Goal: Task Accomplishment & Management: Complete application form

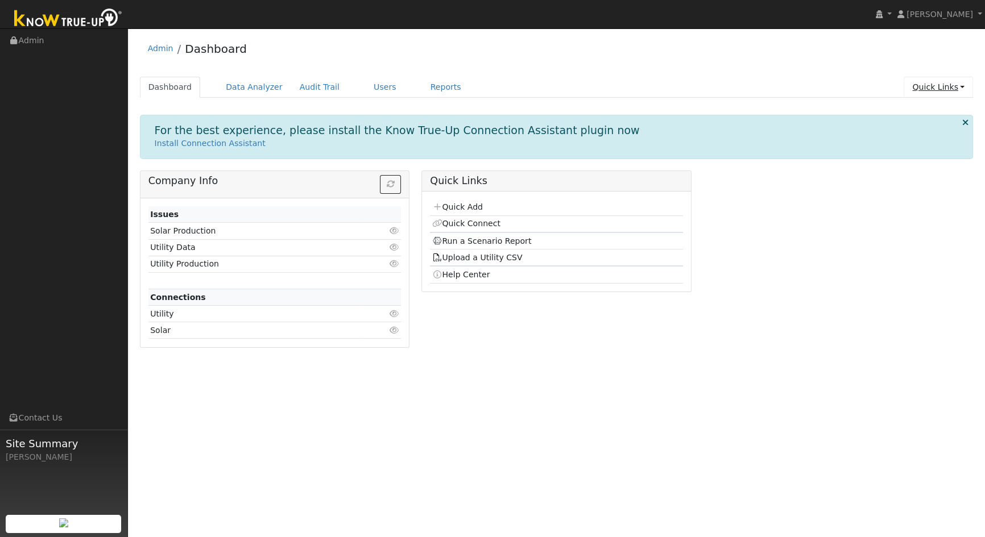
click at [932, 89] on link "Quick Links" at bounding box center [938, 87] width 69 height 21
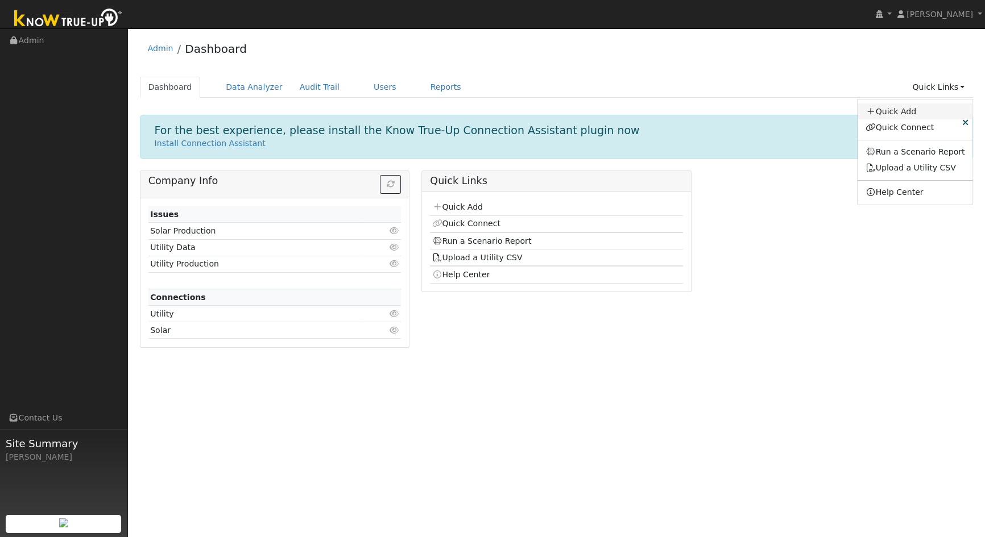
click at [910, 113] on link "Quick Add" at bounding box center [915, 111] width 115 height 16
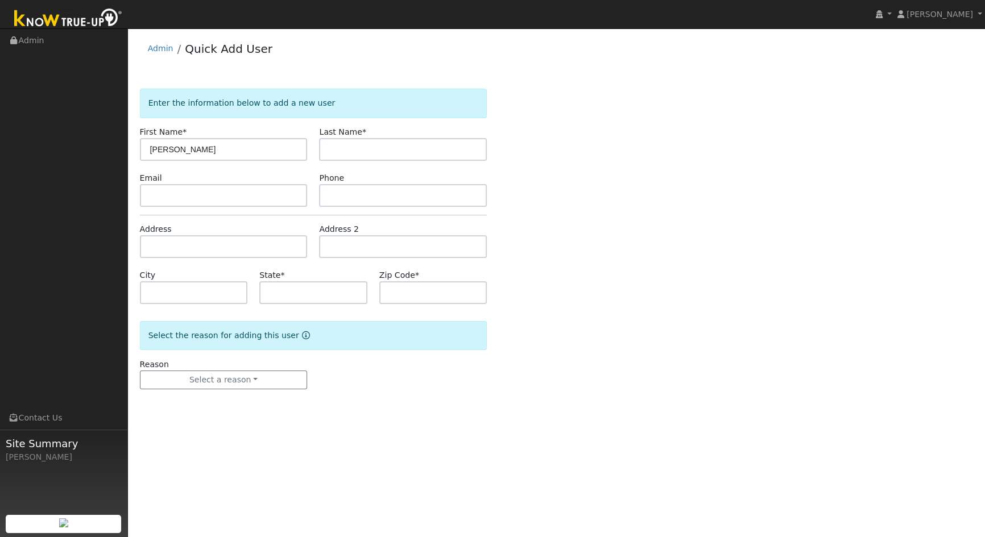
type input "[PERSON_NAME]"
click at [330, 148] on input "text" at bounding box center [403, 149] width 168 height 23
type input "Lamb"
click at [207, 197] on input "text" at bounding box center [224, 195] width 168 height 23
type input "tracey"
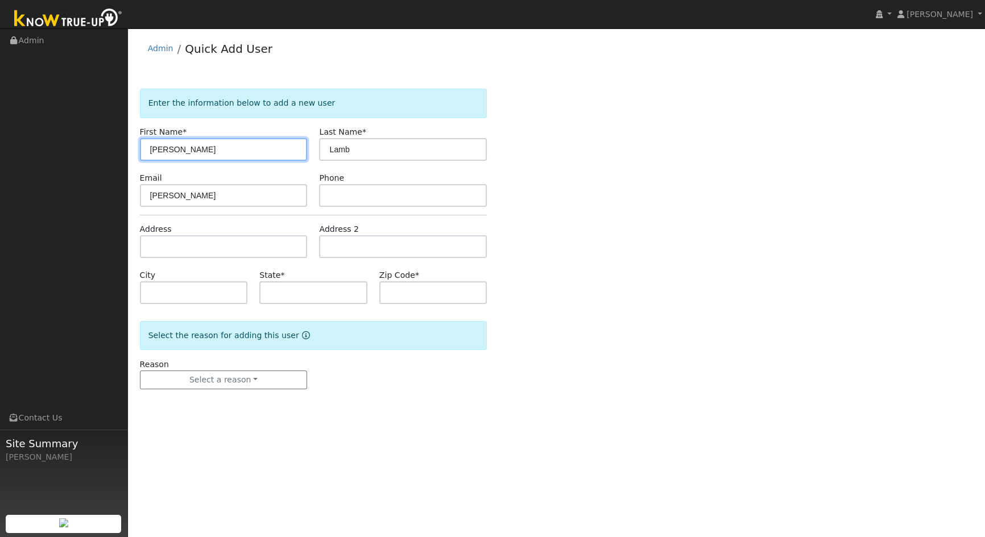
click at [165, 148] on input "Tracy" at bounding box center [224, 149] width 168 height 23
type input "Tracey"
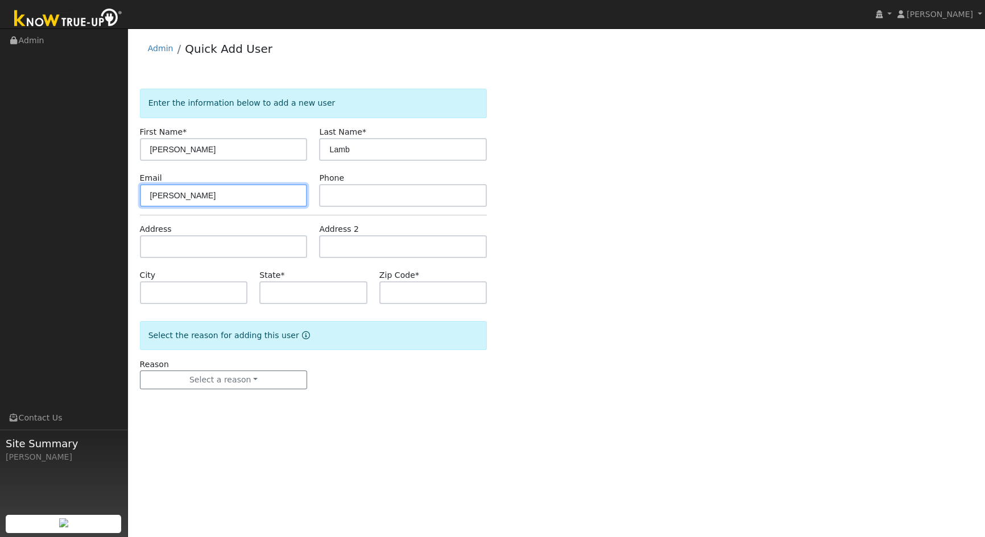
click at [199, 198] on input "tracey" at bounding box center [224, 195] width 168 height 23
type input "traceylambsd@gmail.com"
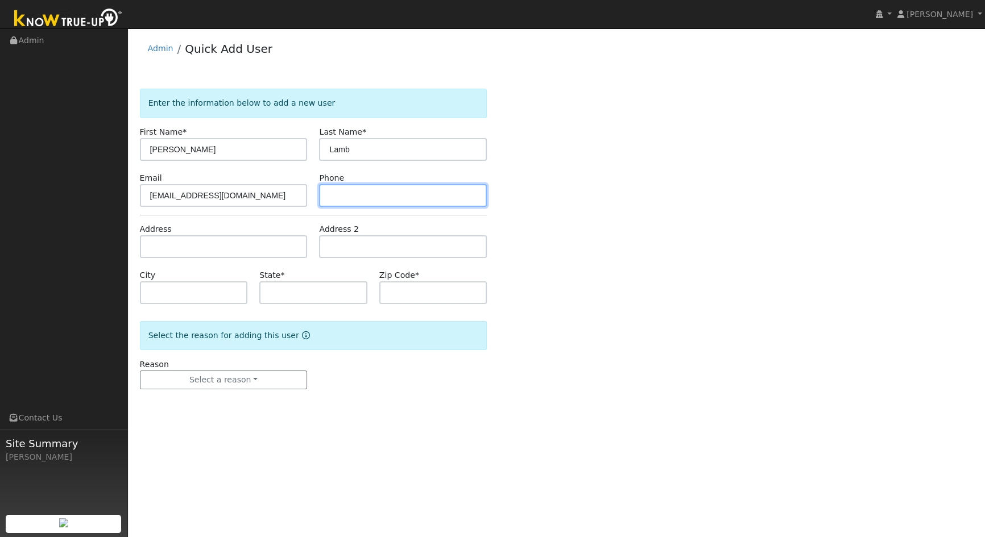
click at [330, 193] on input "text" at bounding box center [403, 195] width 168 height 23
type input "760-525-4246"
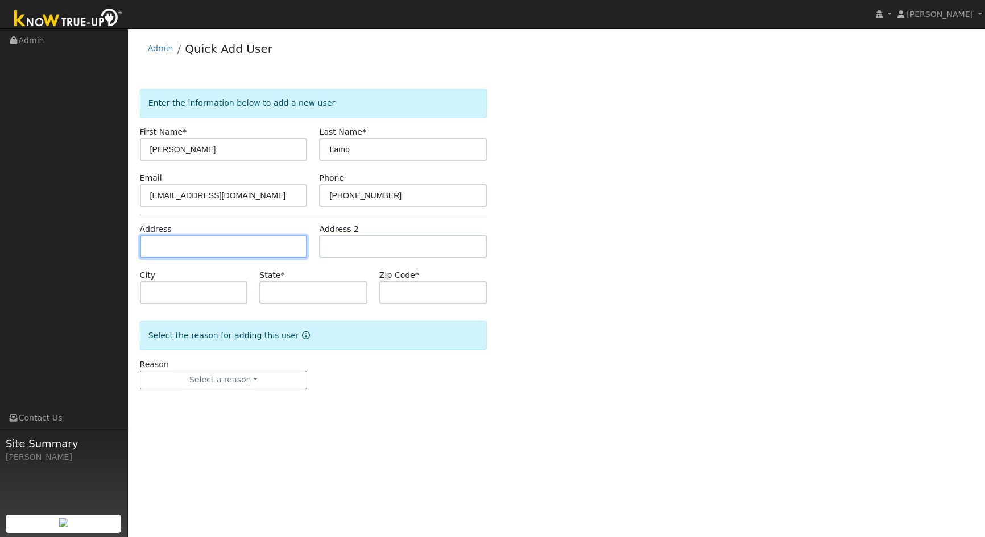
click at [176, 253] on input "text" at bounding box center [224, 246] width 168 height 23
click at [714, 303] on div "Enter the information below to add a new user First Name * Tracey Last Name * L…" at bounding box center [557, 251] width 834 height 324
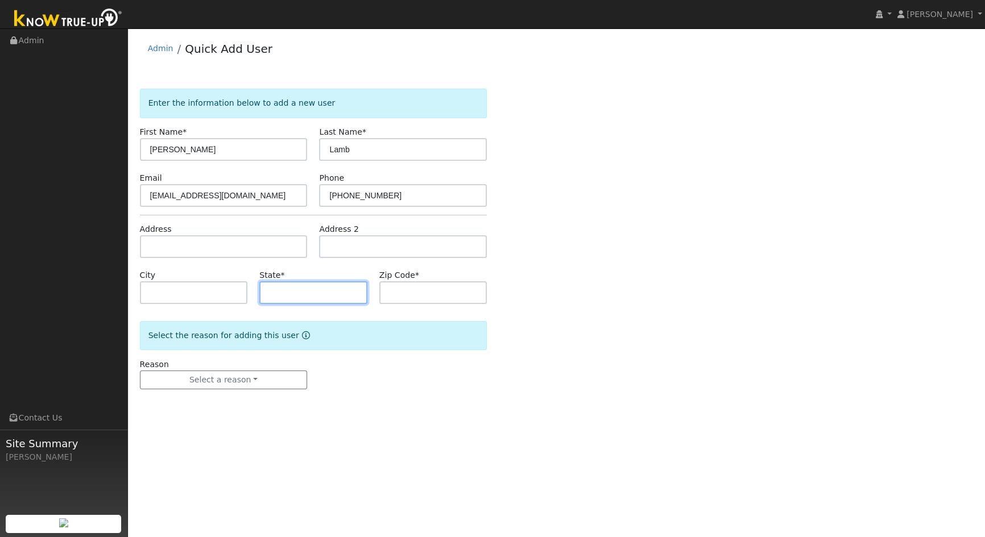
click at [333, 292] on input "text" at bounding box center [313, 292] width 108 height 23
click at [401, 292] on input "text" at bounding box center [433, 292] width 108 height 23
click at [333, 295] on input "ES" at bounding box center [313, 292] width 108 height 23
drag, startPoint x: 295, startPoint y: 297, endPoint x: 261, endPoint y: 293, distance: 34.4
click at [261, 293] on input "ES" at bounding box center [313, 292] width 108 height 23
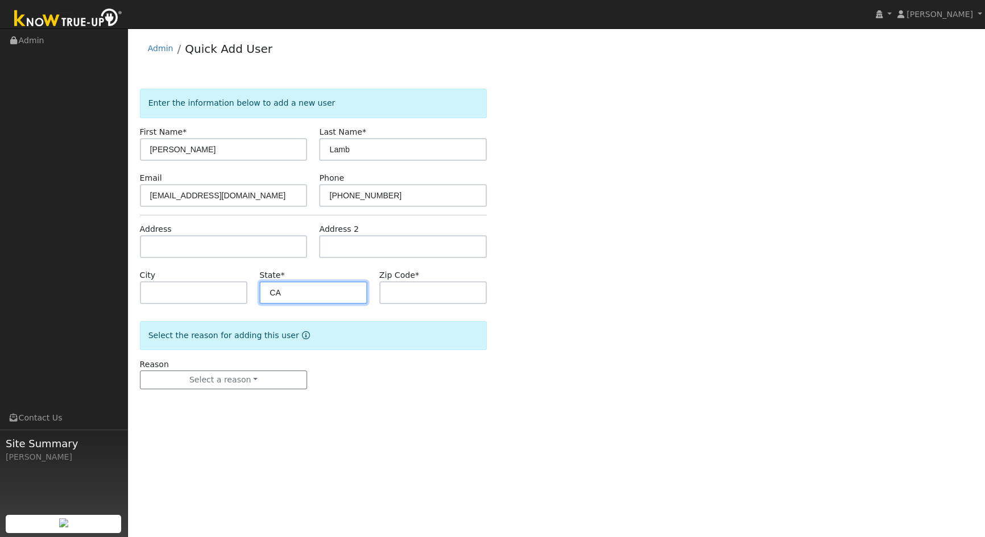
type input "CA"
click at [420, 293] on input "text" at bounding box center [433, 292] width 108 height 23
click at [437, 296] on input "920" at bounding box center [433, 292] width 108 height 23
type input "92029"
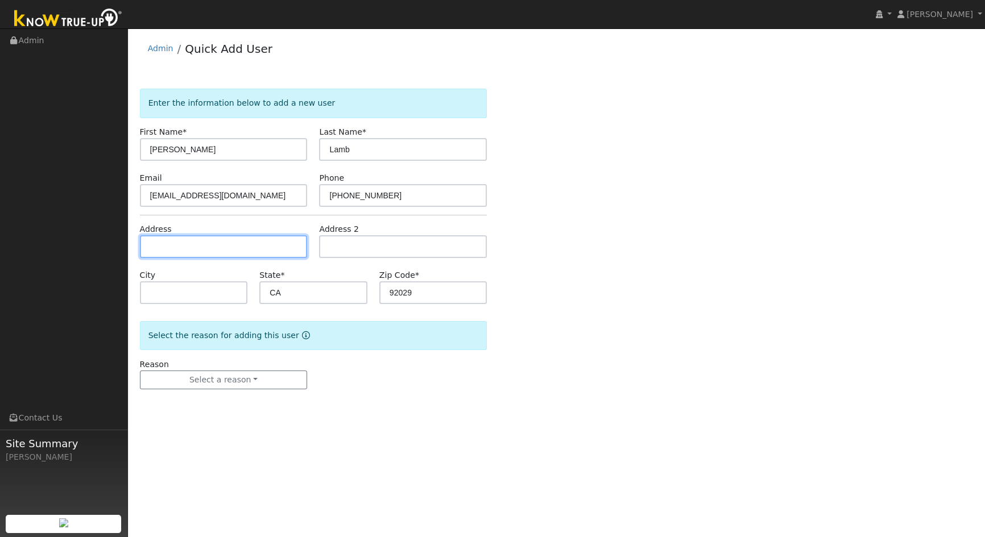
click at [184, 251] on input "text" at bounding box center [224, 246] width 168 height 23
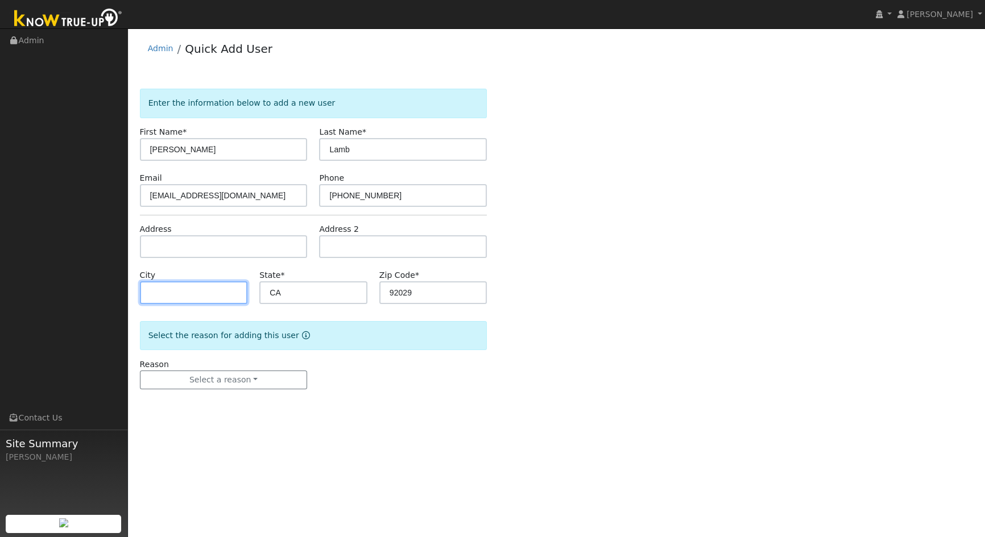
click at [168, 297] on input "text" at bounding box center [194, 292] width 108 height 23
type input "Escondido"
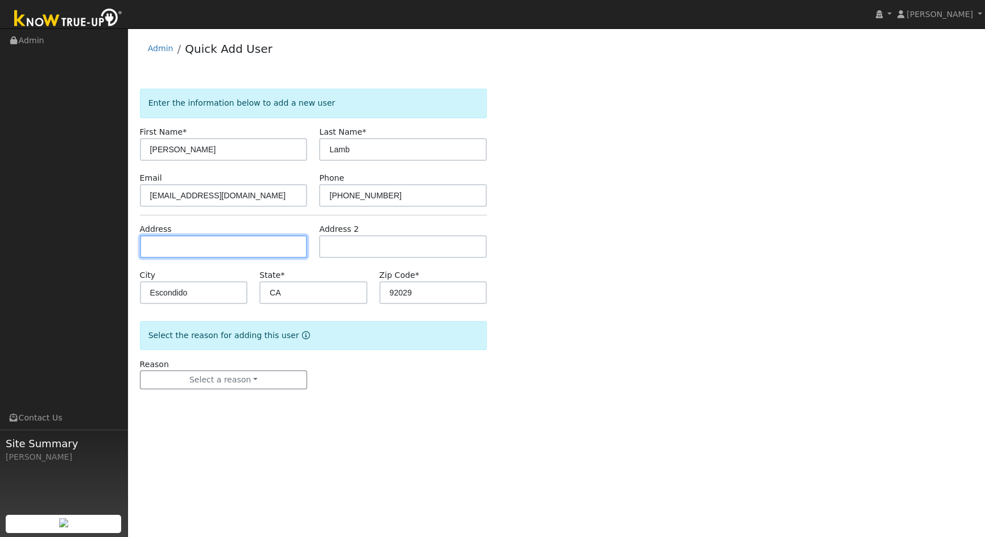
click at [185, 250] on input "text" at bounding box center [224, 246] width 168 height 23
click at [211, 247] on input "text" at bounding box center [224, 246] width 168 height 23
type input "1654 [PERSON_NAME]"
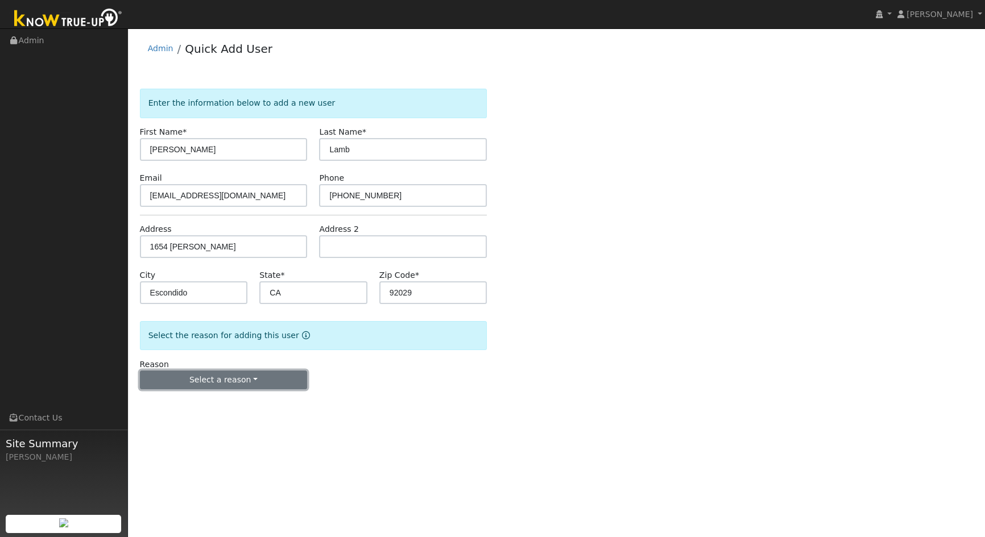
click at [229, 386] on button "Select a reason" at bounding box center [224, 380] width 168 height 19
click at [208, 438] on link "New customer has solar" at bounding box center [203, 435] width 126 height 16
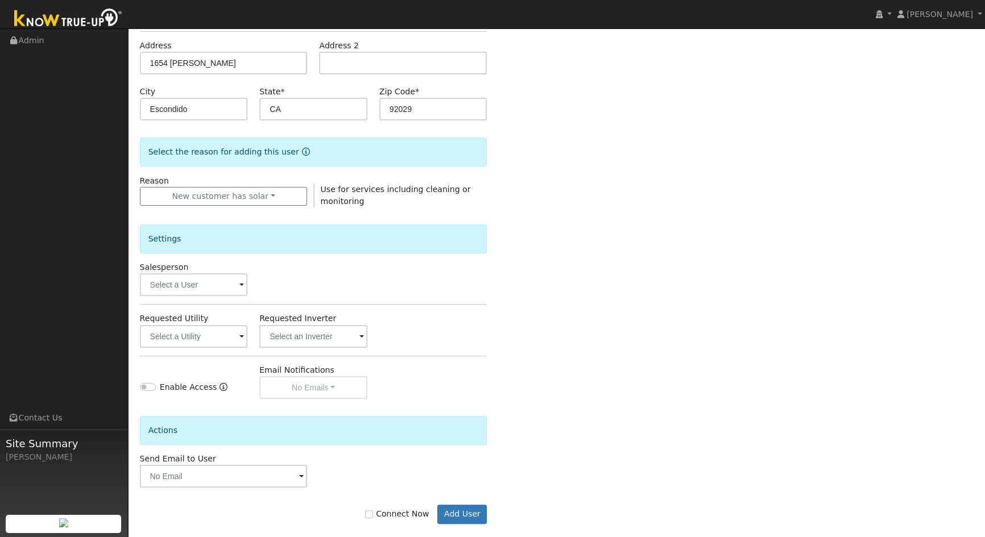
scroll to position [198, 0]
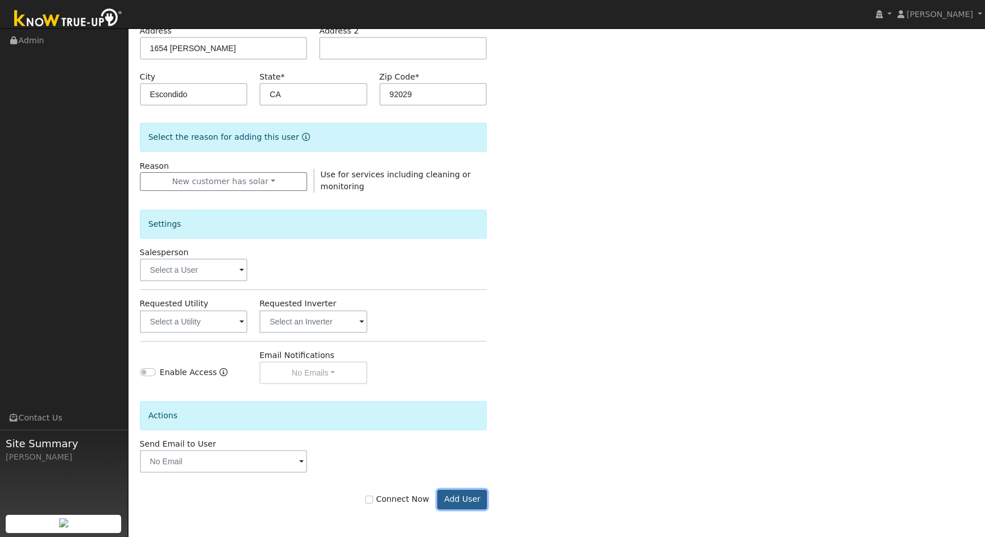
click at [463, 500] on button "Add User" at bounding box center [461, 499] width 49 height 19
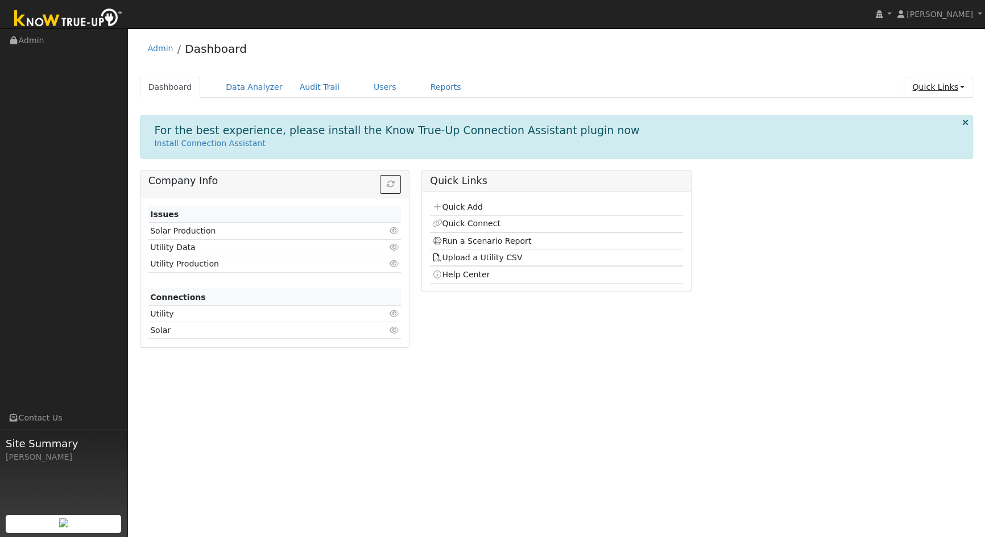
click at [930, 89] on link "Quick Links" at bounding box center [938, 87] width 69 height 21
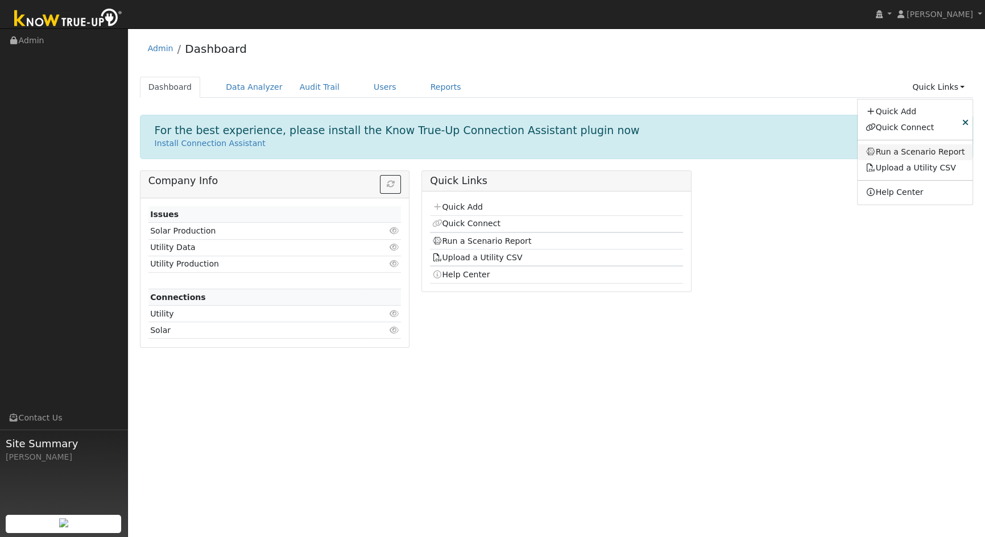
click at [907, 149] on link "Run a Scenario Report" at bounding box center [915, 152] width 115 height 16
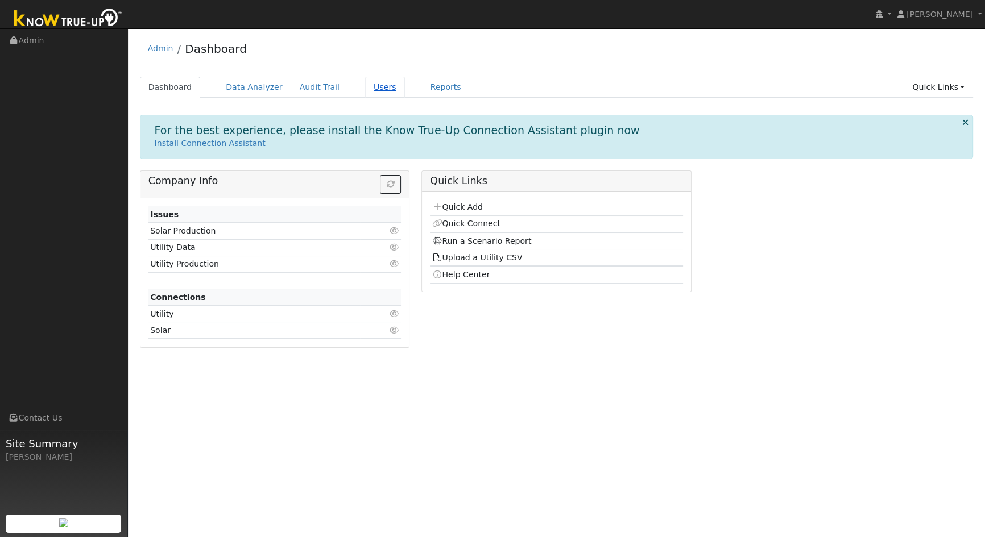
click at [366, 86] on link "Users" at bounding box center [385, 87] width 40 height 21
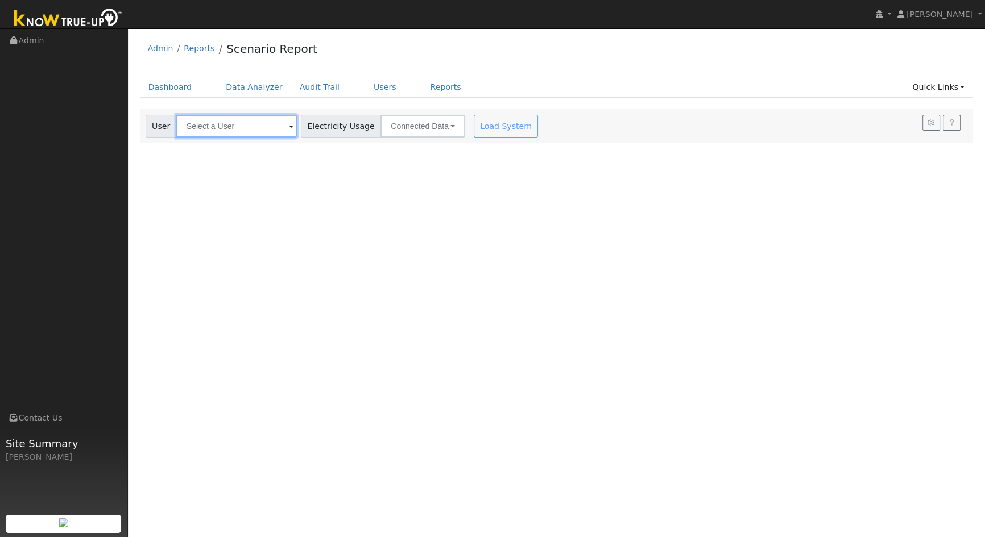
click at [248, 129] on input "text" at bounding box center [236, 126] width 121 height 23
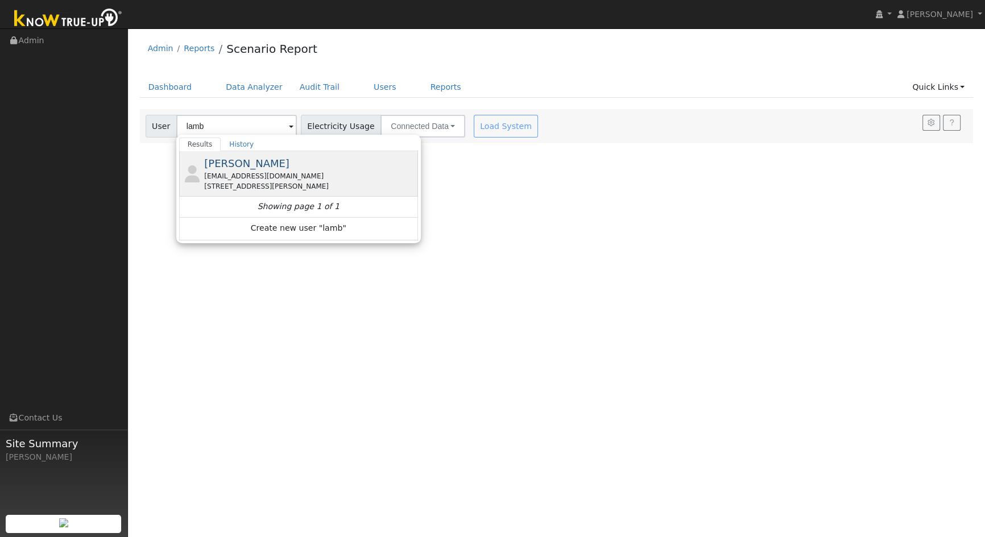
click at [225, 163] on span "[PERSON_NAME]" at bounding box center [246, 164] width 85 height 12
type input "[PERSON_NAME]"
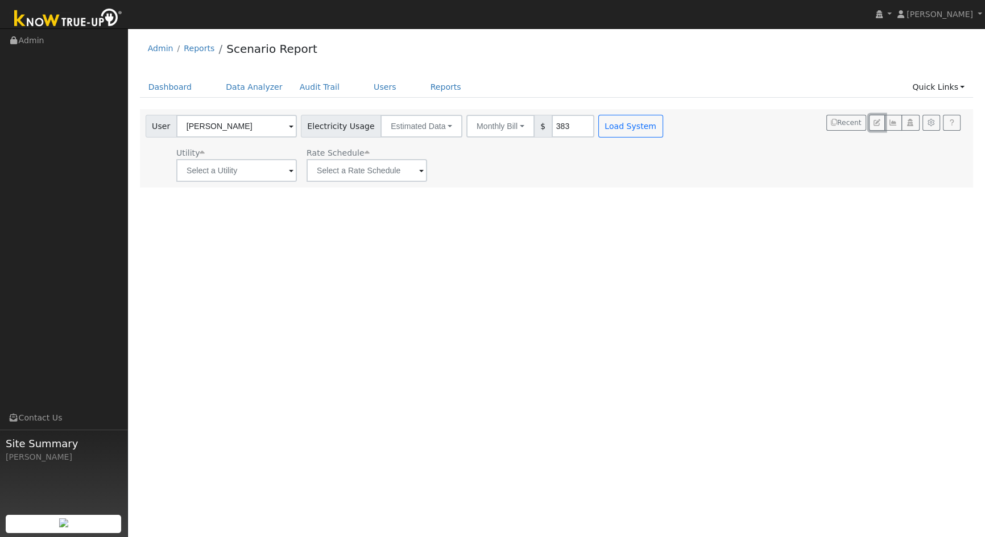
drag, startPoint x: 876, startPoint y: 124, endPoint x: 870, endPoint y: 153, distance: 29.6
click at [870, 154] on div "User [PERSON_NAME] Account Default Account Default Account [STREET_ADDRESS][PER…" at bounding box center [554, 146] width 822 height 71
click at [877, 124] on icon "button" at bounding box center [876, 122] width 7 height 7
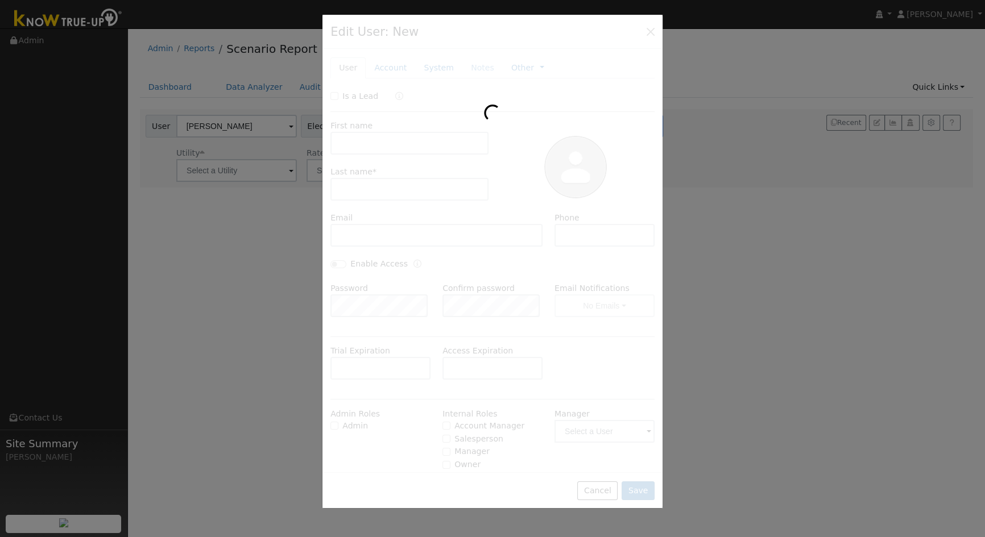
type input "[PERSON_NAME]"
type input "Lamb"
type input "[EMAIL_ADDRESS][DOMAIN_NAME]"
type input "[PHONE_NUMBER]"
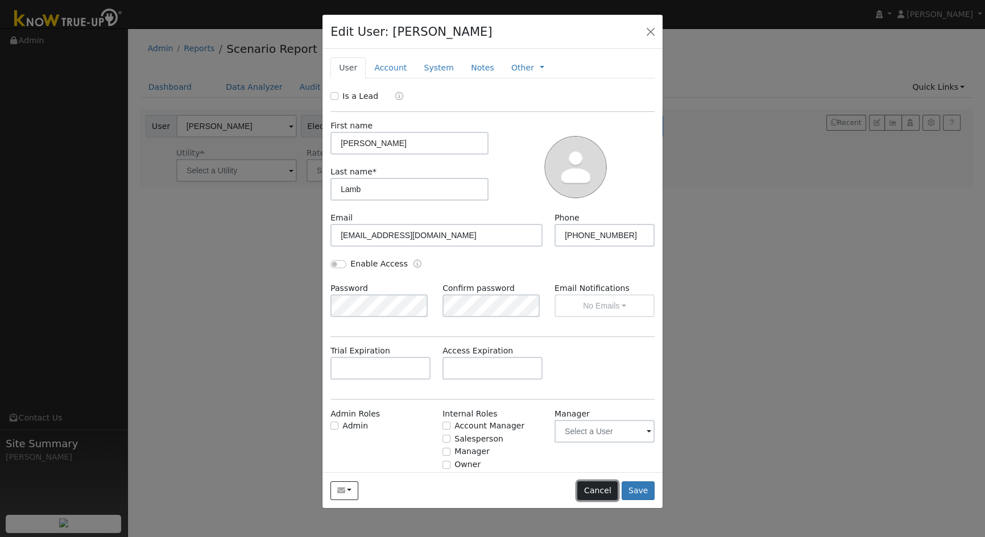
click at [606, 492] on button "Cancel" at bounding box center [597, 491] width 40 height 19
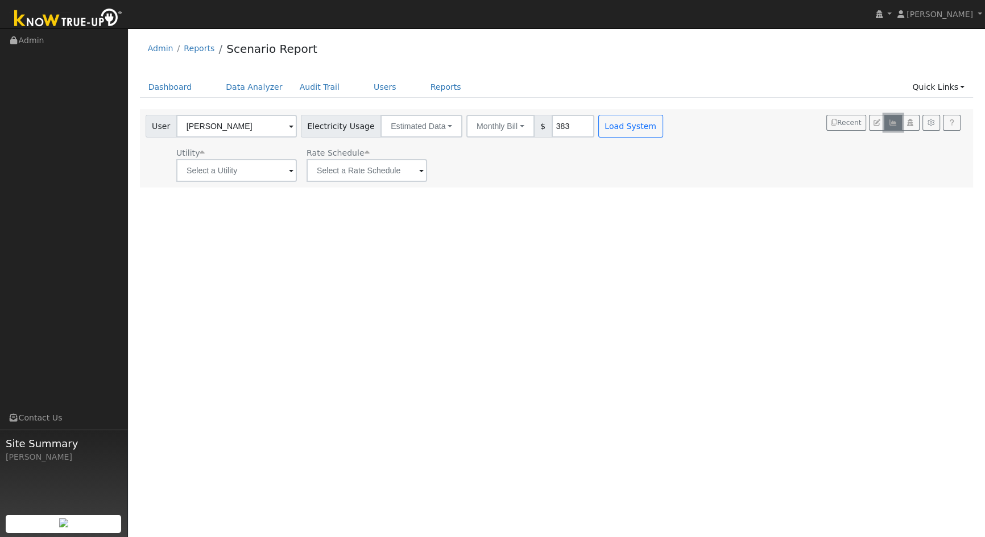
click at [889, 126] on icon "button" at bounding box center [893, 122] width 9 height 7
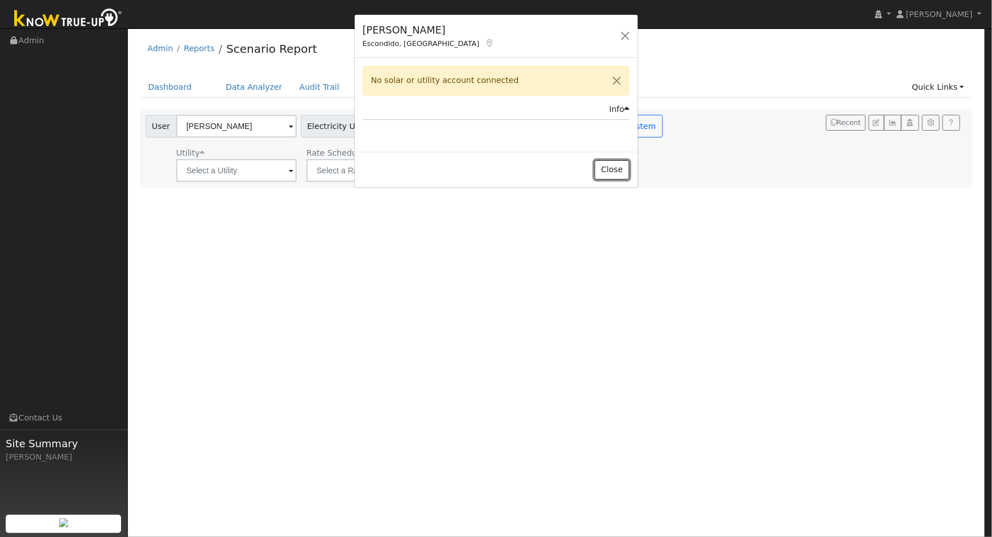
drag, startPoint x: 609, startPoint y: 169, endPoint x: 616, endPoint y: 169, distance: 6.8
click at [610, 169] on button "Close" at bounding box center [612, 169] width 35 height 19
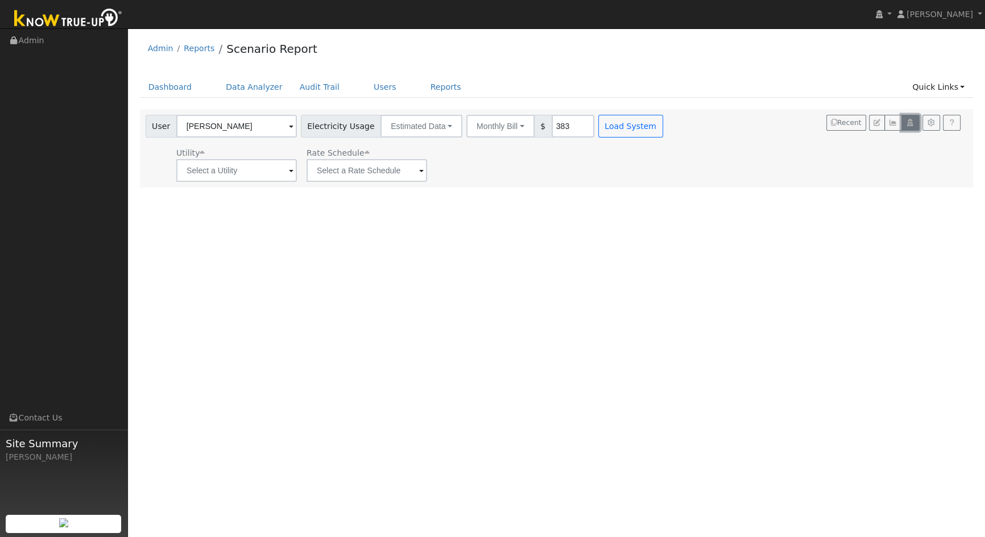
click at [910, 125] on icon "button" at bounding box center [910, 122] width 9 height 7
